Goal: Check status: Check status

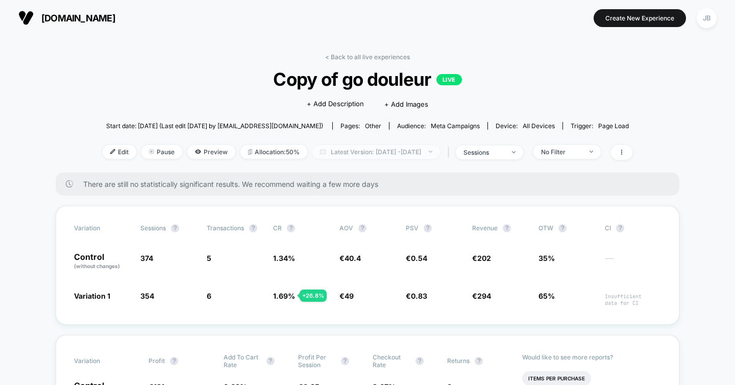
click at [440, 149] on span "Latest Version: [DATE] - [DATE]" at bounding box center [376, 152] width 128 height 14
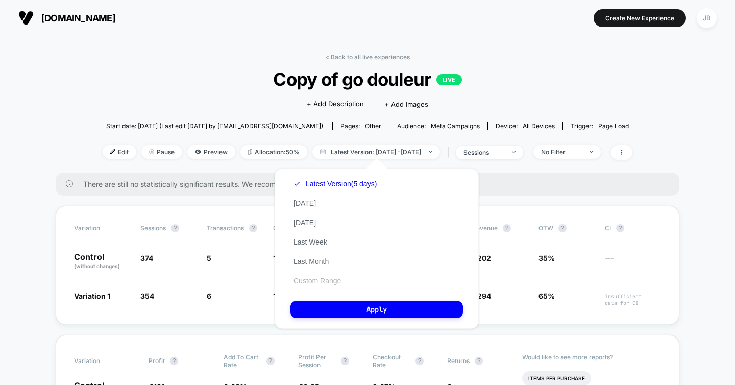
click at [329, 281] on button "Custom Range" at bounding box center [317, 280] width 54 height 9
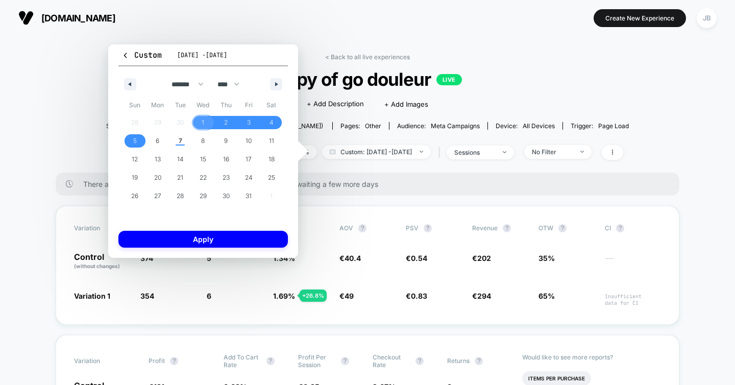
click at [202, 124] on span "1" at bounding box center [202, 122] width 3 height 18
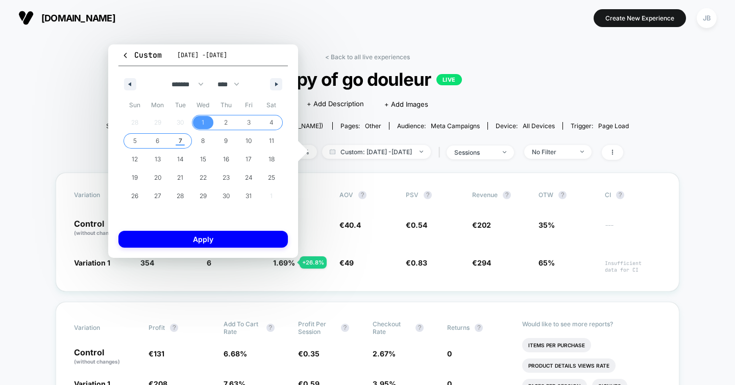
click at [181, 140] on span "7" at bounding box center [181, 141] width 4 height 18
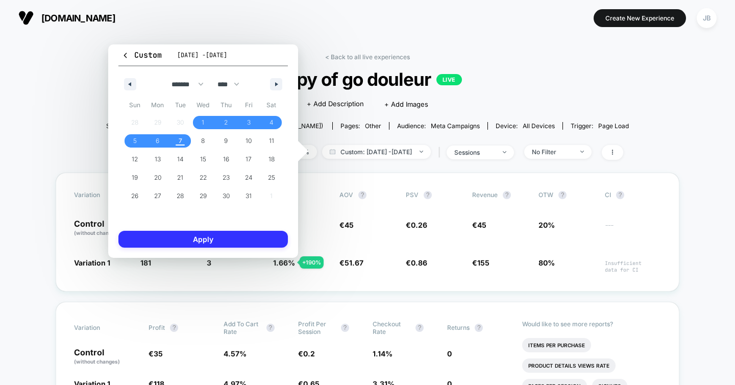
click at [194, 233] on button "Apply" at bounding box center [202, 239] width 169 height 17
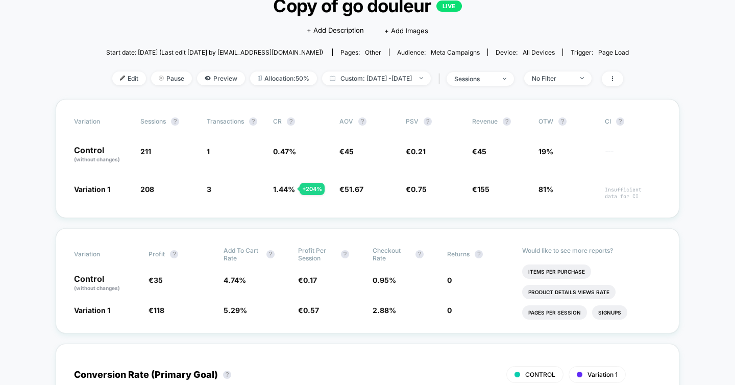
scroll to position [74, 0]
